Goal: Entertainment & Leisure: Consume media (video, audio)

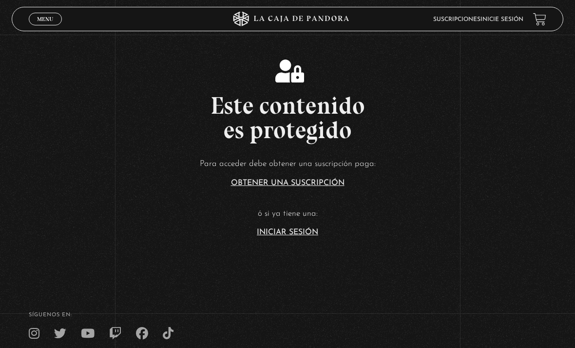
click at [290, 236] on link "Iniciar Sesión" at bounding box center [287, 232] width 61 height 8
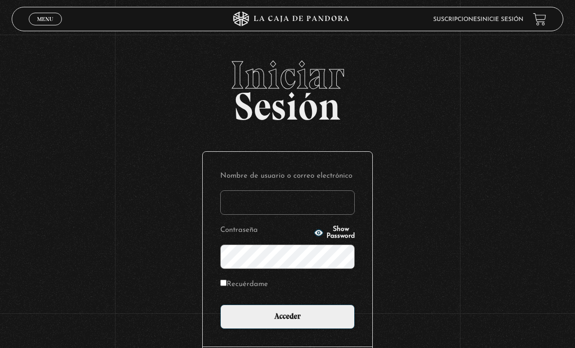
type input "victor.mendiola0309@gmail.com"
click at [288, 321] on input "Acceder" at bounding box center [287, 316] width 135 height 24
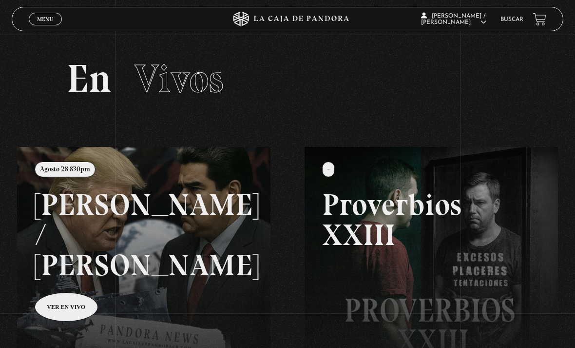
click at [50, 25] on span "Cerrar" at bounding box center [45, 27] width 23 height 7
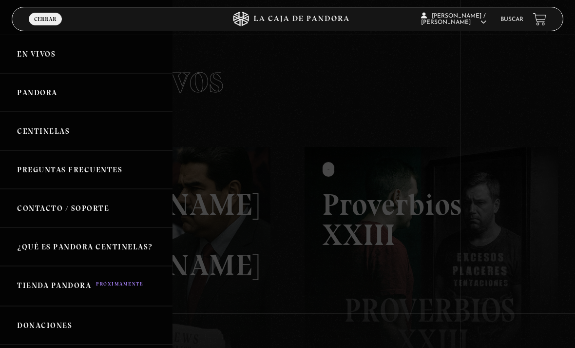
click at [67, 127] on link "Centinelas" at bounding box center [86, 131] width 173 height 39
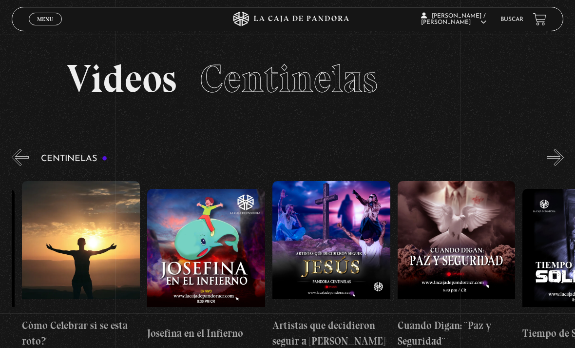
scroll to position [0, 3142]
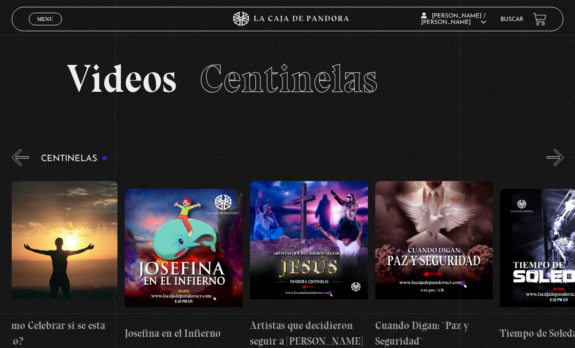
click at [315, 263] on figure at bounding box center [309, 247] width 118 height 132
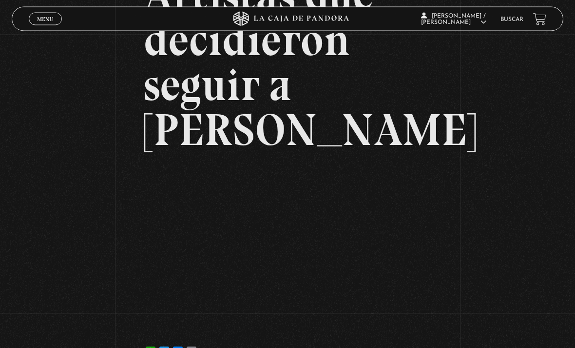
scroll to position [132, 0]
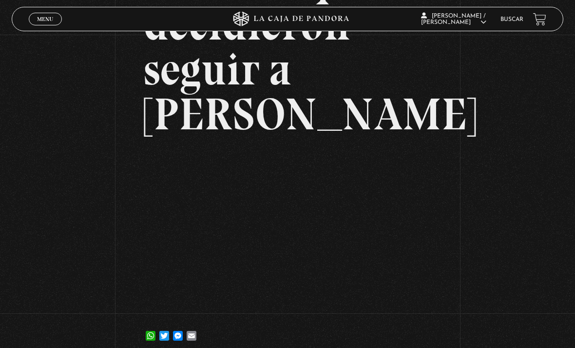
click at [424, 111] on article "23 diciembre, 2023 Artistas que decidieron seguir a Jesús WhatsApp Twitter Mess…" at bounding box center [287, 143] width 287 height 410
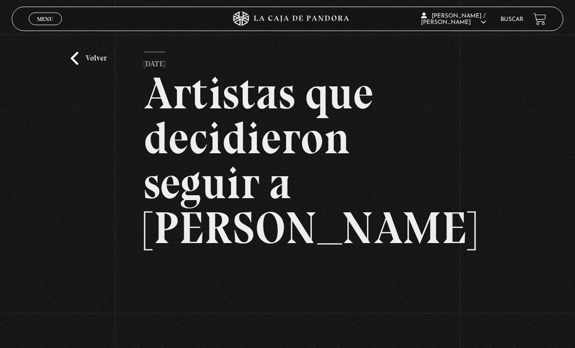
scroll to position [17, 0]
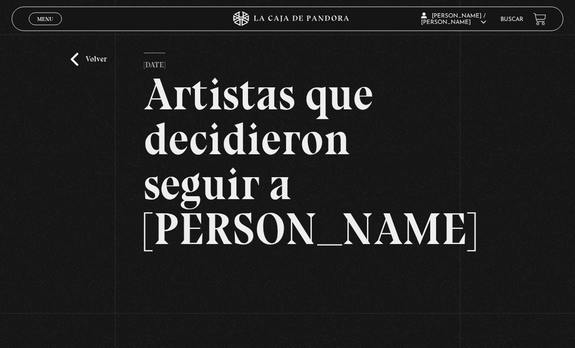
click at [74, 64] on link "Volver" at bounding box center [89, 59] width 36 height 13
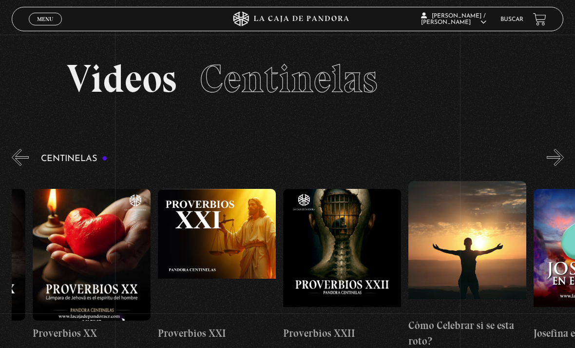
scroll to position [0, 2734]
click at [336, 252] on figure at bounding box center [342, 255] width 118 height 132
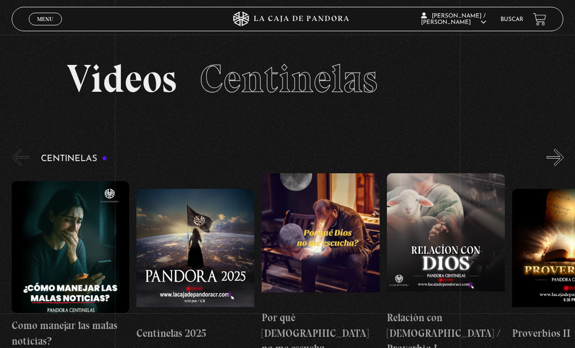
click at [44, 241] on figure at bounding box center [71, 247] width 118 height 132
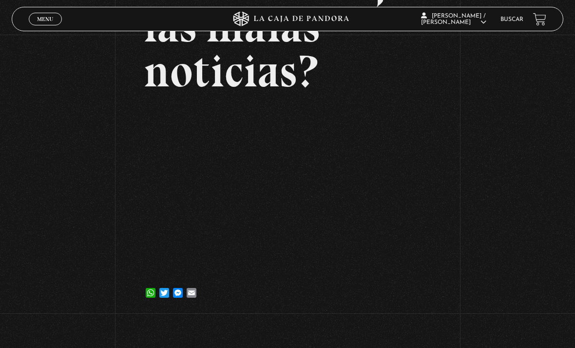
scroll to position [118, 0]
